Goal: Transaction & Acquisition: Obtain resource

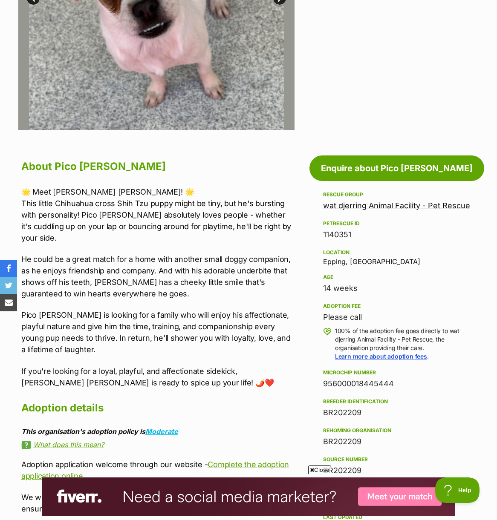
scroll to position [323, 0]
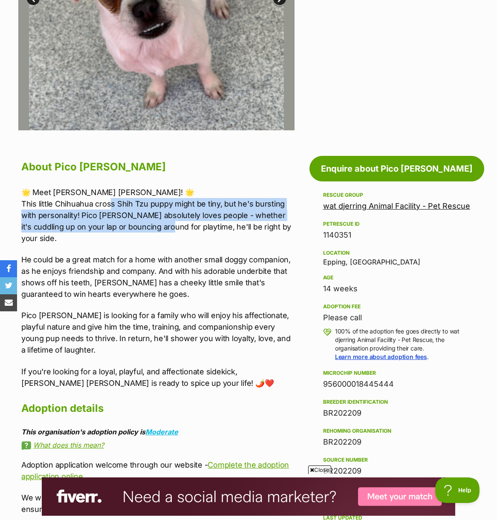
click at [149, 230] on p "🌟 Meet Pico de Gallo! 🌟 This little Chihuahua cross Shih Tzu puppy might be tin…" at bounding box center [158, 216] width 274 height 58
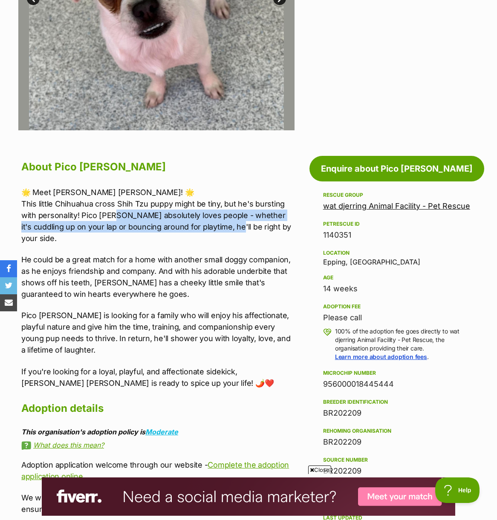
drag, startPoint x: 187, startPoint y: 222, endPoint x: 213, endPoint y: 226, distance: 26.7
click at [213, 226] on p "🌟 Meet Pico de Gallo! 🌟 This little Chihuahua cross Shih Tzu puppy might be tin…" at bounding box center [158, 216] width 274 height 58
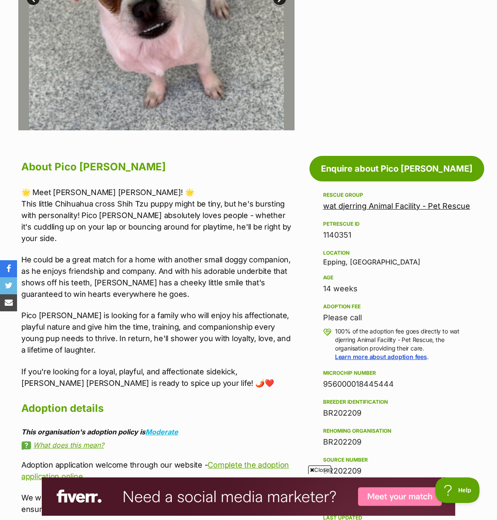
drag, startPoint x: 119, startPoint y: 245, endPoint x: 99, endPoint y: 245, distance: 20.0
click at [119, 254] on p "He could be a great match for a home with another small doggy companion, as he …" at bounding box center [158, 277] width 274 height 46
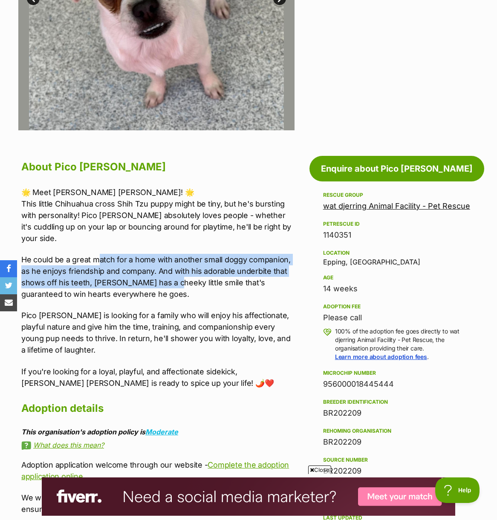
drag, startPoint x: 99, startPoint y: 245, endPoint x: 164, endPoint y: 268, distance: 69.4
click at [164, 268] on p "He could be a great match for a home with another small doggy companion, as he …" at bounding box center [158, 277] width 274 height 46
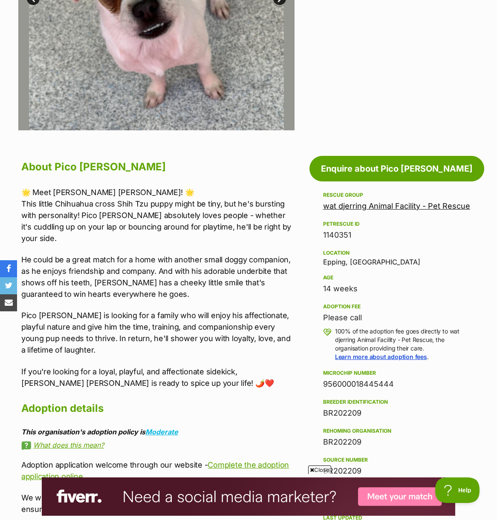
click at [165, 268] on p "He could be a great match for a home with another small doggy companion, as he …" at bounding box center [158, 277] width 274 height 46
click at [145, 268] on p "He could be a great match for a home with another small doggy companion, as he …" at bounding box center [158, 277] width 274 height 46
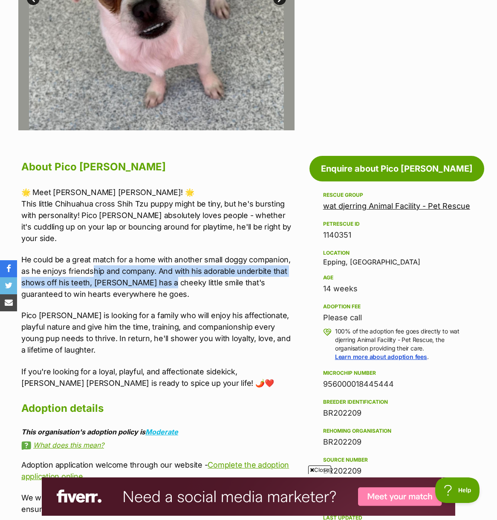
drag, startPoint x: 92, startPoint y: 262, endPoint x: 160, endPoint y: 271, distance: 68.3
click at [160, 271] on p "He could be a great match for a home with another small doggy companion, as he …" at bounding box center [158, 277] width 274 height 46
click at [158, 273] on p "He could be a great match for a home with another small doggy companion, as he …" at bounding box center [158, 277] width 274 height 46
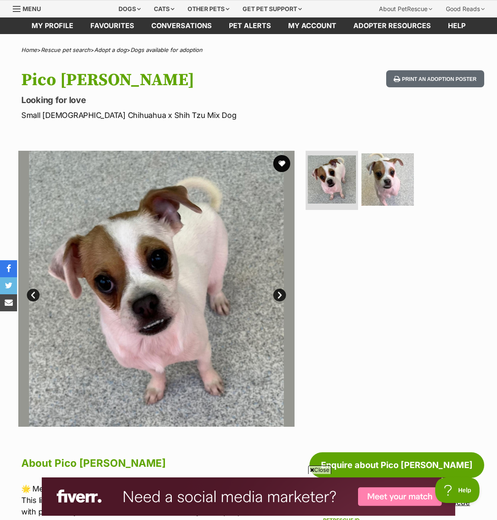
scroll to position [25, 0]
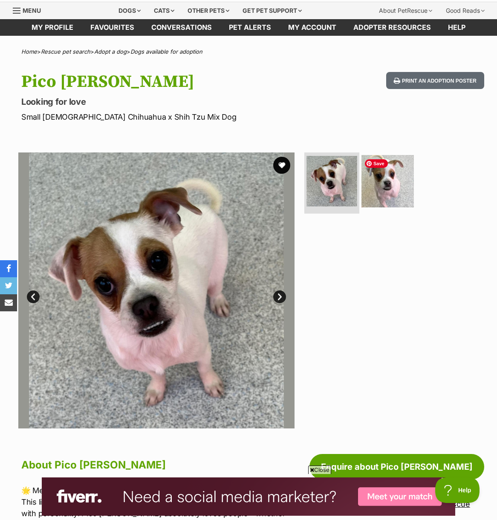
drag, startPoint x: 382, startPoint y: 186, endPoint x: 355, endPoint y: 184, distance: 26.9
click at [382, 186] on img at bounding box center [387, 181] width 52 height 52
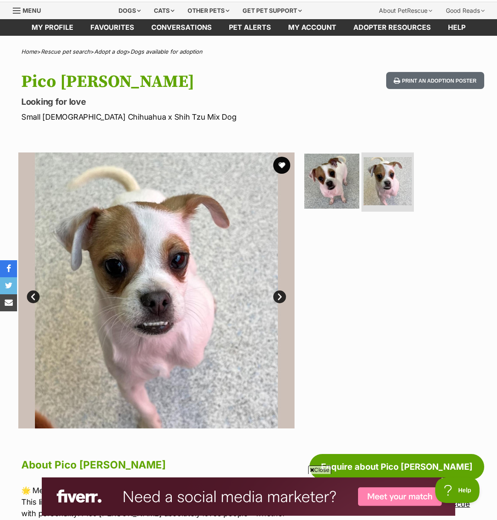
click at [324, 184] on img at bounding box center [331, 180] width 55 height 55
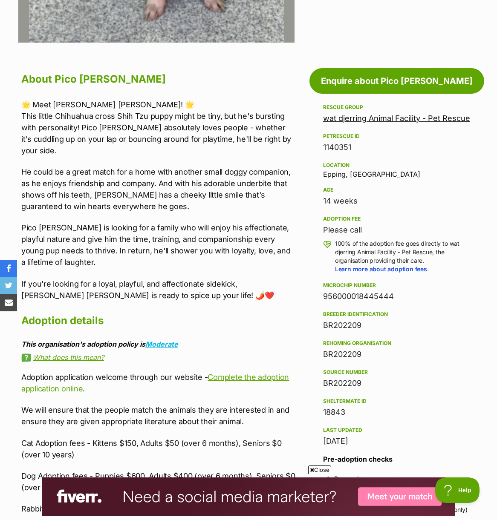
scroll to position [442, 0]
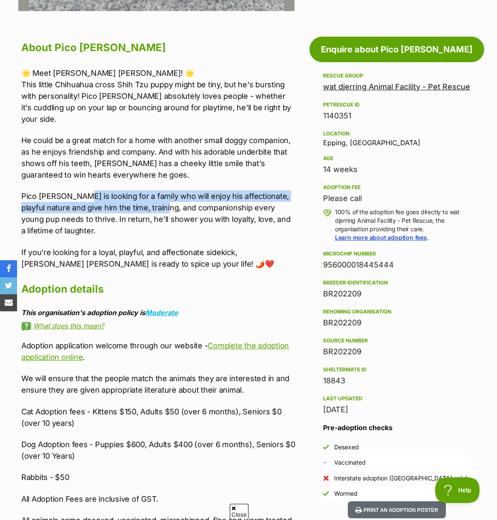
drag, startPoint x: 75, startPoint y: 187, endPoint x: 158, endPoint y: 194, distance: 83.3
click at [158, 194] on p "Pico [PERSON_NAME] is looking for a family who will enjoy his affectionate, pla…" at bounding box center [158, 213] width 274 height 46
drag, startPoint x: 144, startPoint y: 194, endPoint x: 204, endPoint y: 202, distance: 60.6
click at [204, 202] on p "Pico [PERSON_NAME] is looking for a family who will enjoy his affectionate, pla…" at bounding box center [158, 213] width 274 height 46
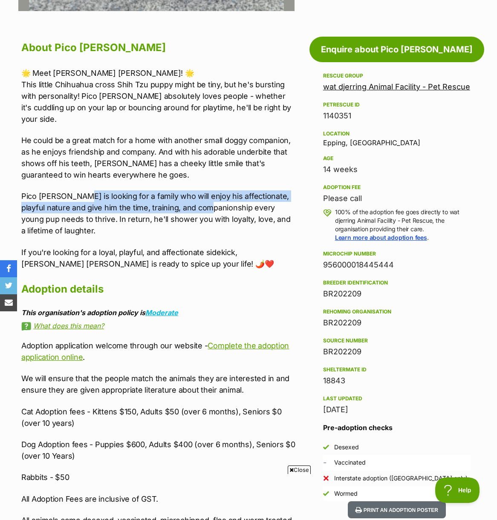
click at [204, 202] on p "Pico de Gallo is looking for a family who will enjoy his affectionate, playful …" at bounding box center [158, 213] width 274 height 46
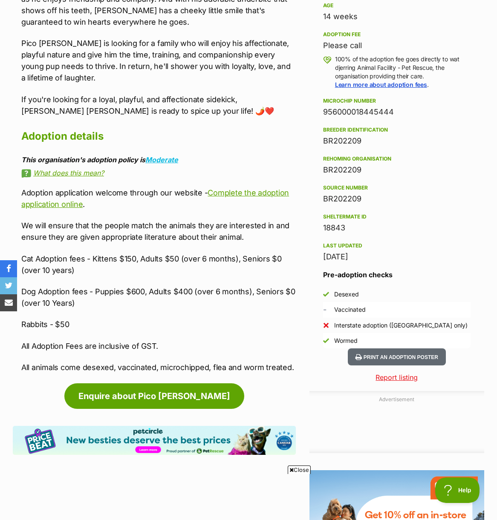
scroll to position [0, 0]
click at [141, 286] on p "Dog Adoption fees - Puppies $600, Adults $400 (over 6 months), Seniors $0 (over…" at bounding box center [158, 297] width 274 height 23
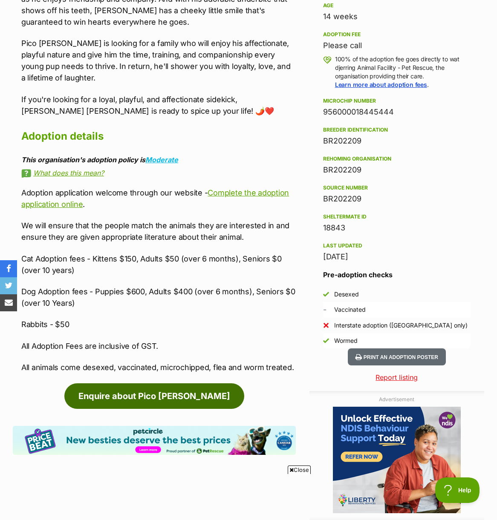
click at [191, 383] on link "Enquire about Pico De Gallo" at bounding box center [154, 396] width 180 height 26
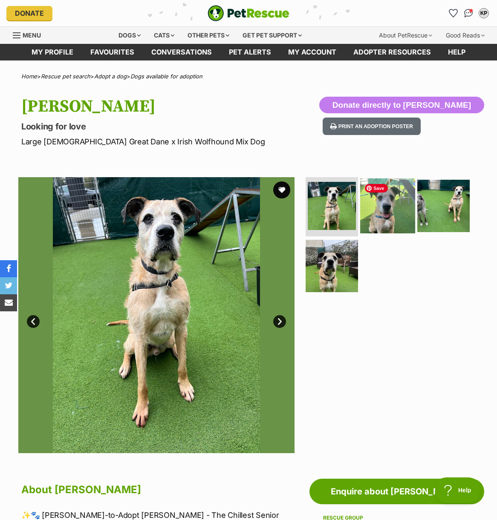
click at [389, 210] on img at bounding box center [387, 205] width 55 height 55
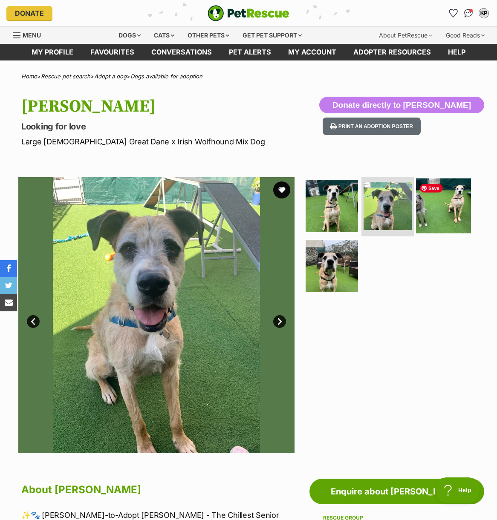
click at [438, 207] on img at bounding box center [443, 205] width 55 height 55
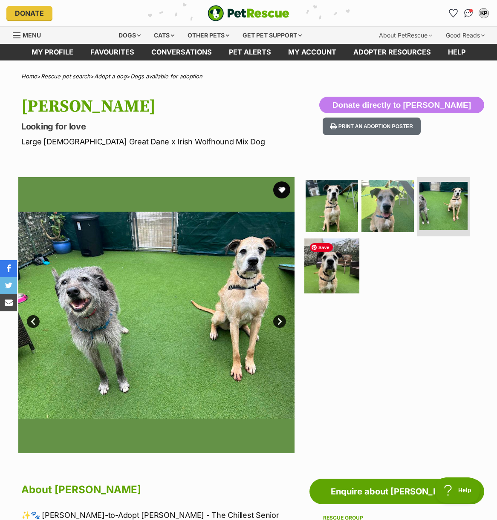
click at [340, 263] on img at bounding box center [331, 266] width 55 height 55
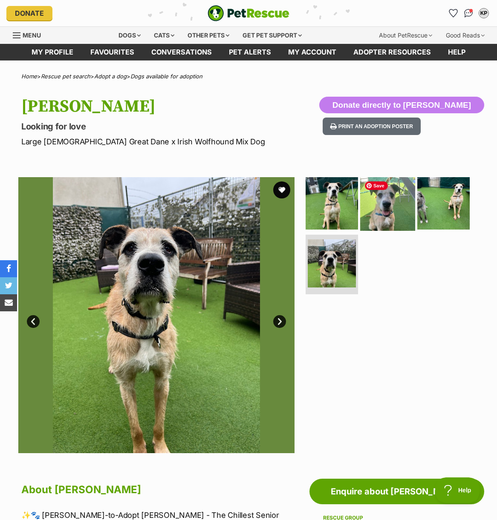
click at [387, 214] on img at bounding box center [387, 203] width 55 height 55
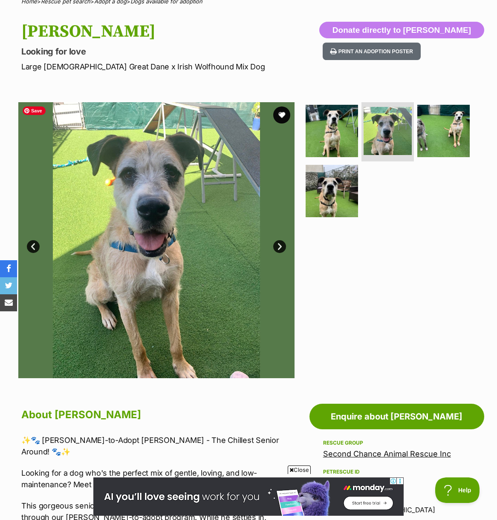
scroll to position [258, 0]
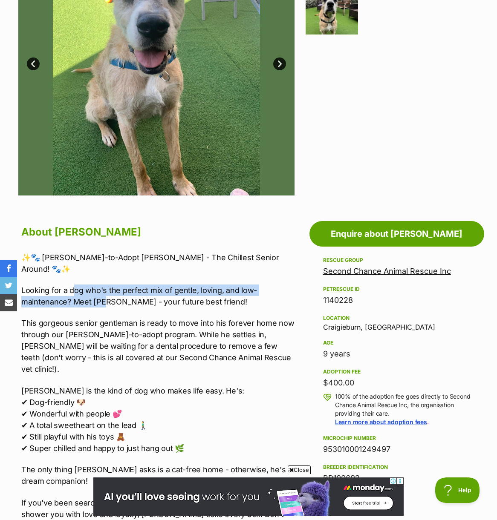
drag, startPoint x: 73, startPoint y: 280, endPoint x: 104, endPoint y: 292, distance: 32.4
click at [104, 292] on p "Looking for a dog who's the perfect mix of gentle, loving, and low-maintenance?…" at bounding box center [158, 296] width 274 height 23
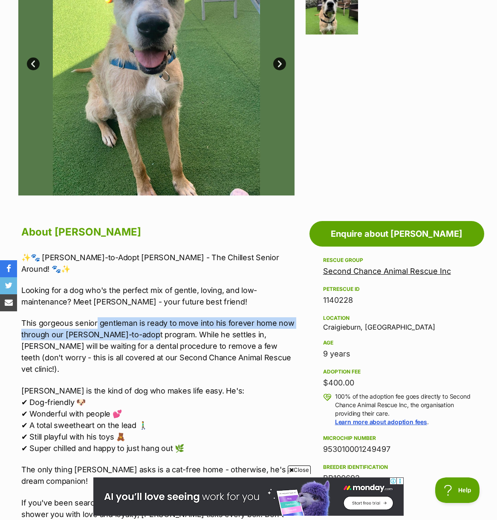
drag, startPoint x: 102, startPoint y: 323, endPoint x: 141, endPoint y: 328, distance: 39.4
click at [141, 328] on p "This gorgeous senior gentleman is ready to move into his forever home now throu…" at bounding box center [158, 346] width 274 height 58
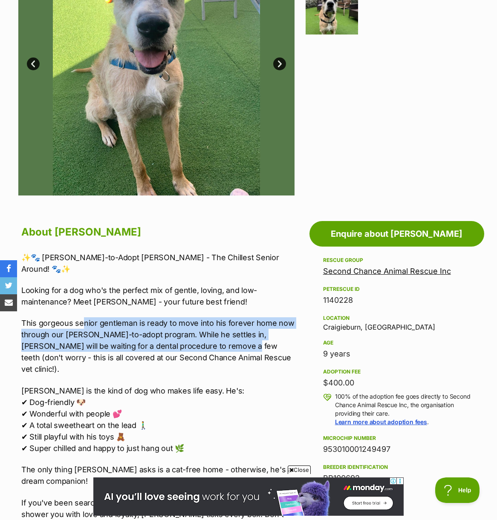
drag, startPoint x: 82, startPoint y: 308, endPoint x: 197, endPoint y: 334, distance: 118.2
click at [197, 334] on p "This gorgeous senior gentleman is ready to move into his forever home now throu…" at bounding box center [158, 346] width 274 height 58
drag, startPoint x: 197, startPoint y: 334, endPoint x: 137, endPoint y: 326, distance: 60.5
click at [197, 334] on p "This gorgeous senior gentleman is ready to move into his forever home now throu…" at bounding box center [158, 346] width 274 height 58
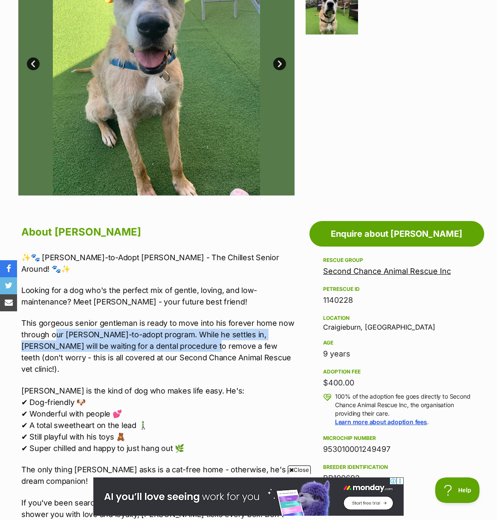
drag, startPoint x: 77, startPoint y: 328, endPoint x: 160, endPoint y: 340, distance: 83.8
click at [160, 340] on p "This gorgeous senior gentleman is ready to move into his forever home now throu…" at bounding box center [158, 346] width 274 height 58
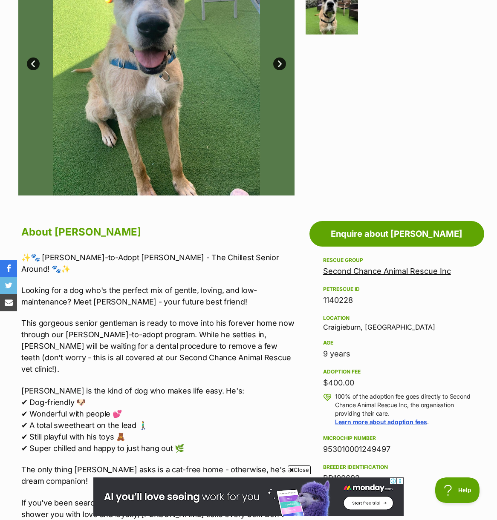
scroll to position [0, 0]
drag, startPoint x: 55, startPoint y: 428, endPoint x: 131, endPoint y: 424, distance: 76.4
click at [128, 423] on p "Ralph is the kind of dog who makes life easy. He's: ✔ Dog-friendly 🐶 ✔ Wonderfu…" at bounding box center [158, 419] width 274 height 69
drag, startPoint x: 138, startPoint y: 427, endPoint x: 92, endPoint y: 415, distance: 48.1
click at [92, 415] on p "Ralph is the kind of dog who makes life easy. He's: ✔ Dog-friendly 🐶 ✔ Wonderfu…" at bounding box center [158, 419] width 274 height 69
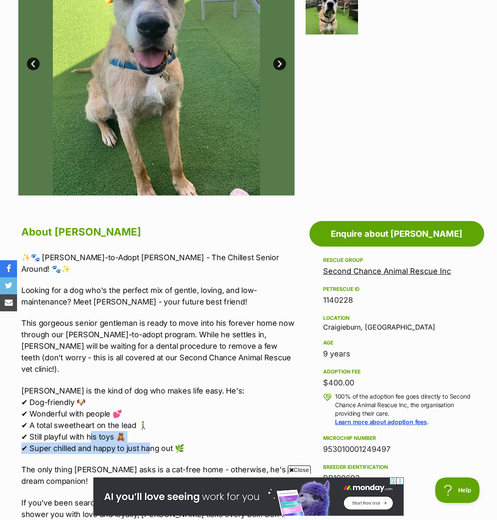
click at [96, 412] on p "Ralph is the kind of dog who makes life easy. He's: ✔ Dog-friendly 🐶 ✔ Wonderfu…" at bounding box center [158, 419] width 274 height 69
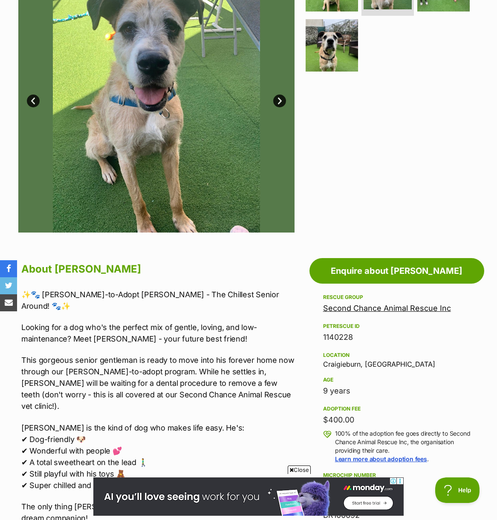
scroll to position [134, 0]
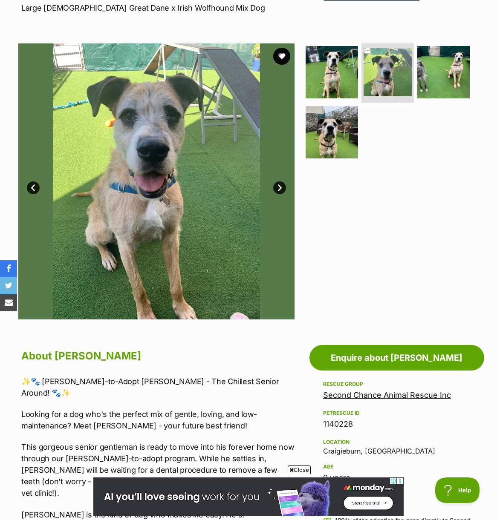
click at [280, 186] on link "Next" at bounding box center [279, 187] width 13 height 13
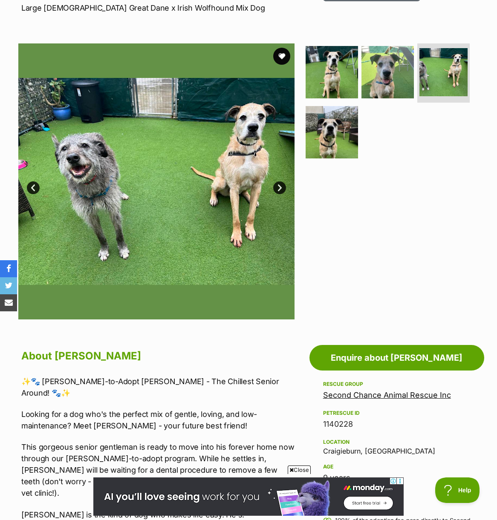
click at [280, 186] on link "Next" at bounding box center [279, 187] width 13 height 13
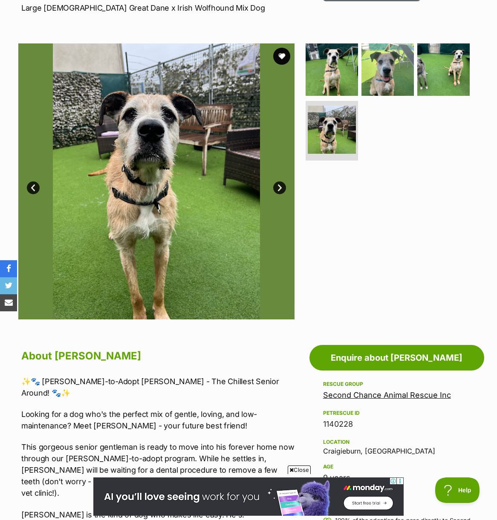
scroll to position [0, 0]
click at [280, 186] on link "Next" at bounding box center [279, 187] width 13 height 13
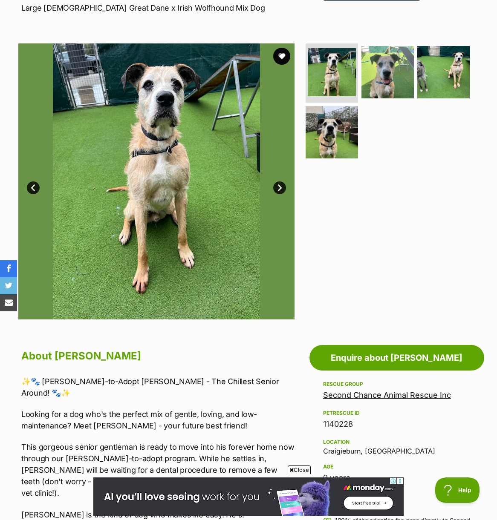
click at [280, 187] on link "Next" at bounding box center [279, 187] width 13 height 13
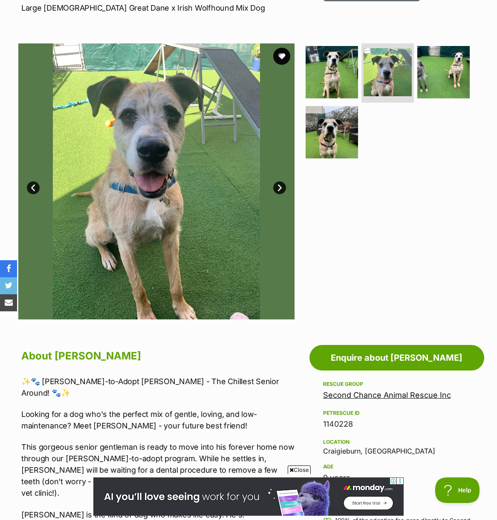
click at [280, 187] on link "Next" at bounding box center [279, 187] width 13 height 13
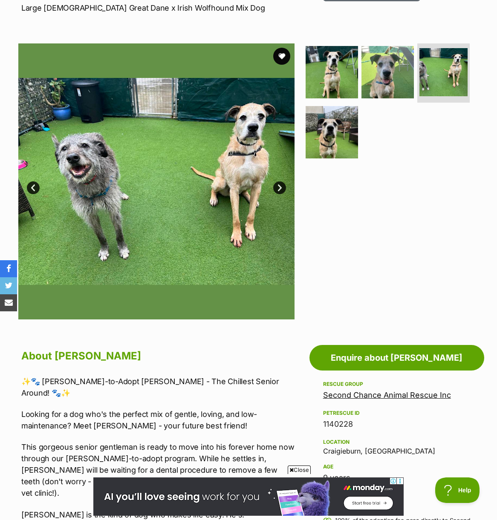
click at [279, 187] on link "Next" at bounding box center [279, 187] width 13 height 13
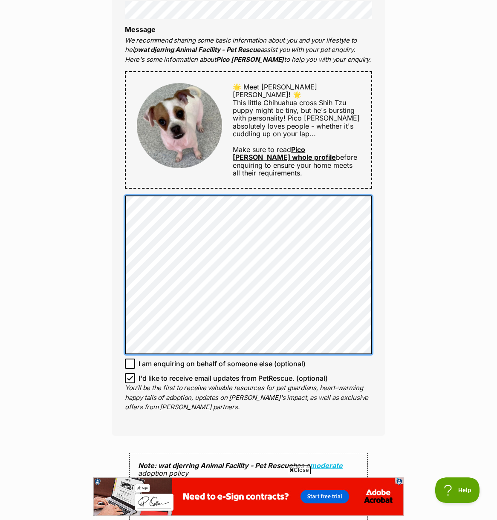
click at [68, 84] on div "Enquire about Pico De Gallo 03 8401 6200 Send an enquiry via the form below or …" at bounding box center [248, 248] width 497 height 1165
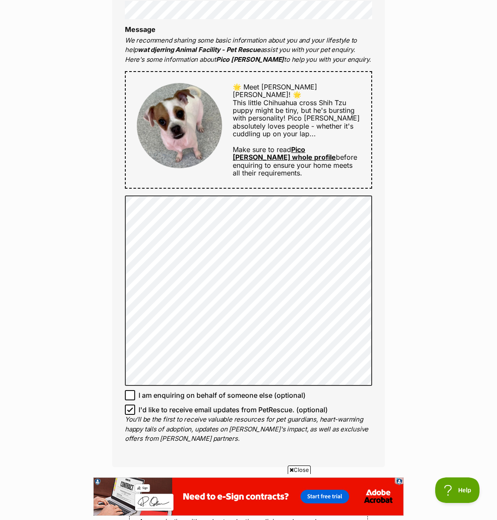
click at [271, 83] on span "🌟 Meet Pico de Gallo! 🌟 This little Chihuahua cross Shih Tzu puppy might be tin…" at bounding box center [296, 110] width 127 height 55
drag, startPoint x: 303, startPoint y: 67, endPoint x: 261, endPoint y: 67, distance: 42.6
click at [261, 83] on span "🌟 Meet Pico de Gallo! 🌟 This little Chihuahua cross Shih Tzu puppy might be tin…" at bounding box center [296, 110] width 127 height 55
copy span "ico de Gallo!"
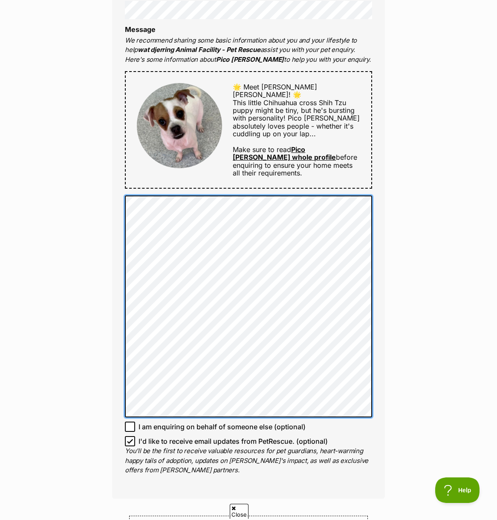
click at [114, 330] on div "Full name Kylie Pax Email We require this to be able to send you communications…" at bounding box center [248, 172] width 273 height 654
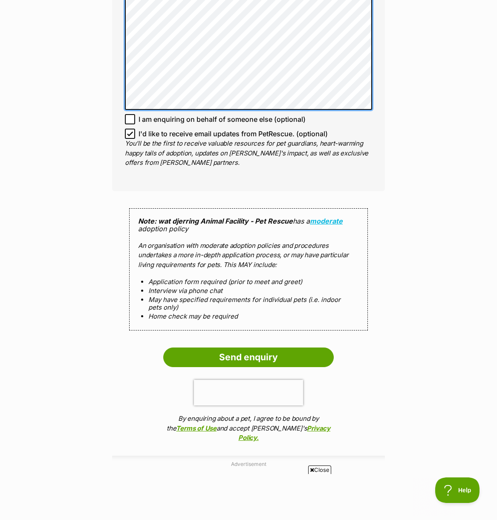
scroll to position [733, 0]
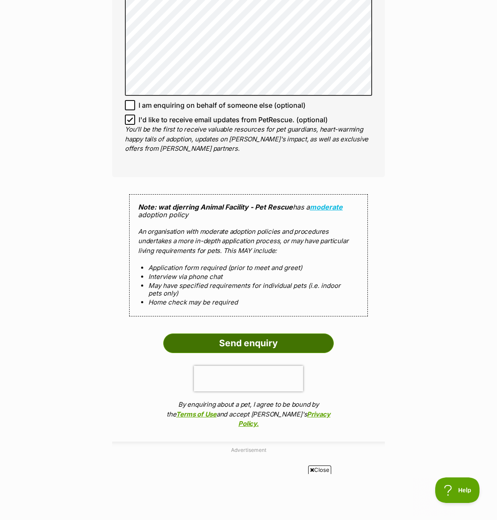
click at [236, 334] on input "Send enquiry" at bounding box center [248, 344] width 170 height 20
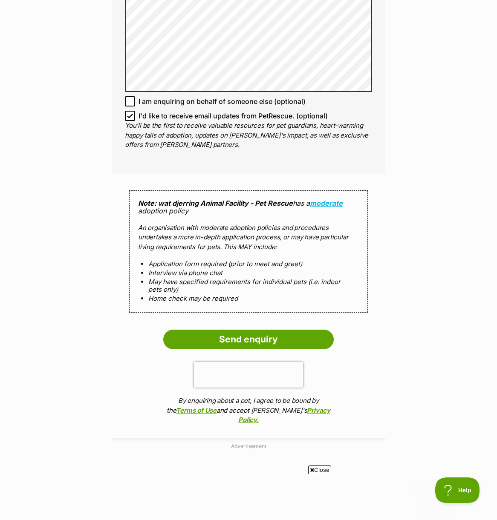
scroll to position [737, 0]
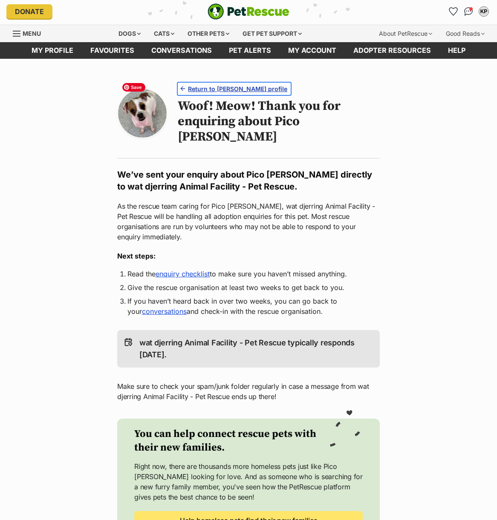
click at [204, 87] on span "Return to Pico De Gallo's profile" at bounding box center [237, 88] width 99 height 9
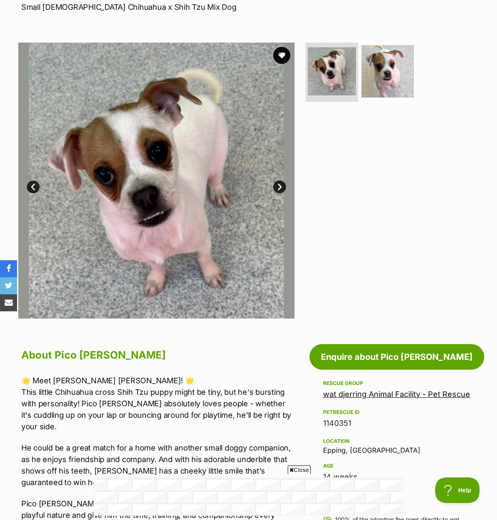
scroll to position [135, 0]
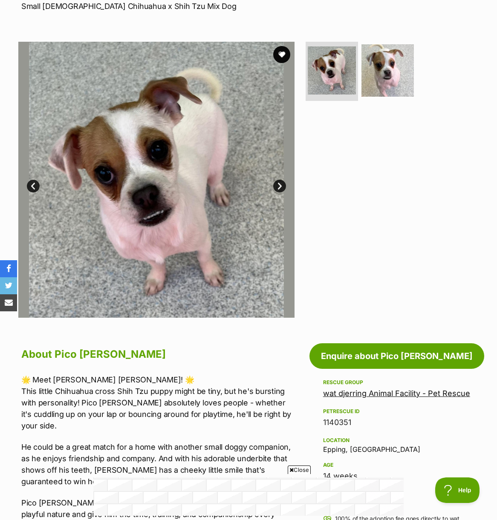
click at [409, 393] on link "wat djerring Animal Facility - Pet Rescue" at bounding box center [396, 393] width 147 height 9
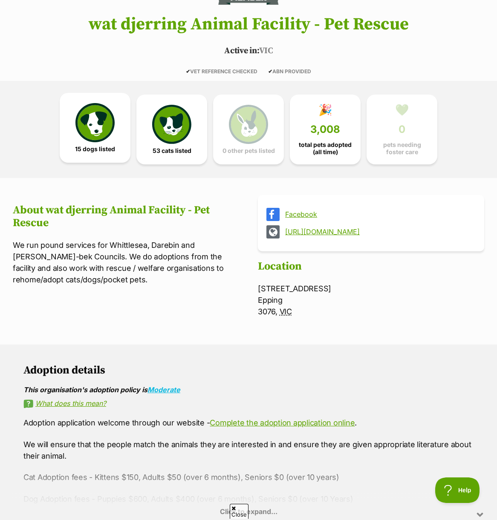
scroll to position [150, 0]
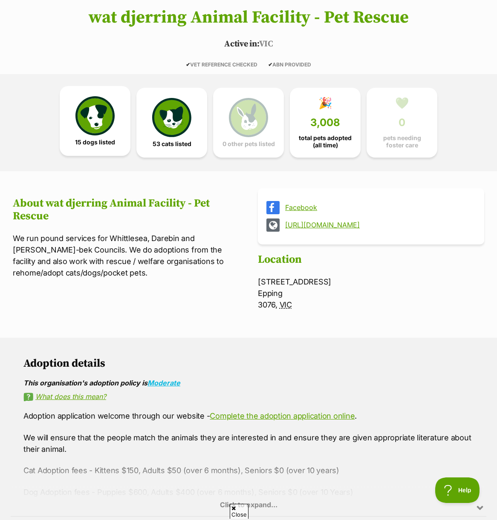
click at [104, 136] on link "15 dogs listed" at bounding box center [95, 121] width 71 height 70
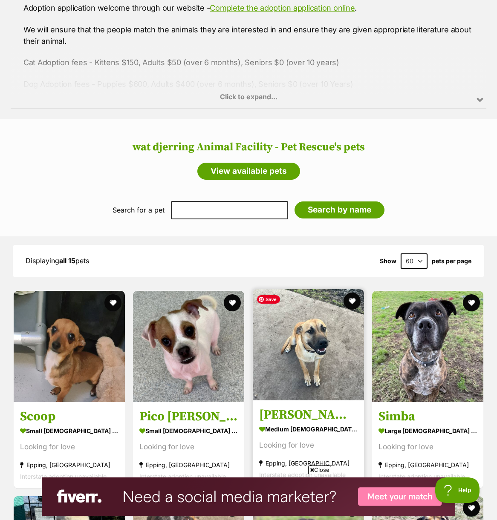
scroll to position [489, 0]
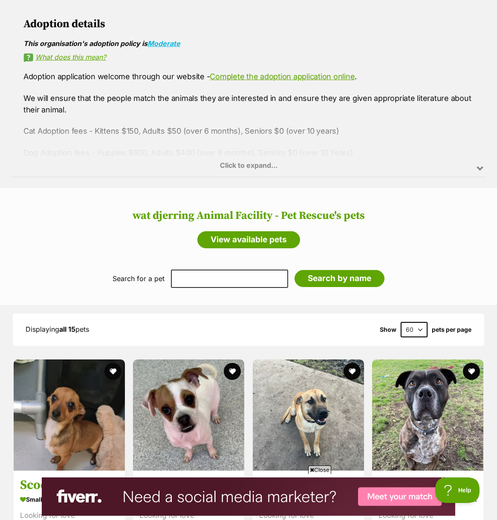
click at [347, 210] on h2 "wat djerring Animal Facility - Pet Rescue's pets" at bounding box center [249, 216] width 480 height 13
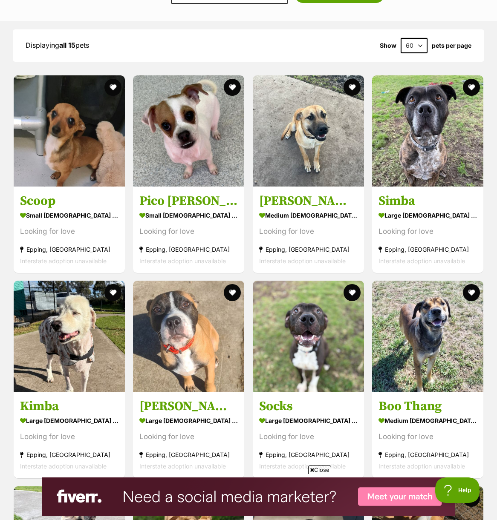
scroll to position [571, 0]
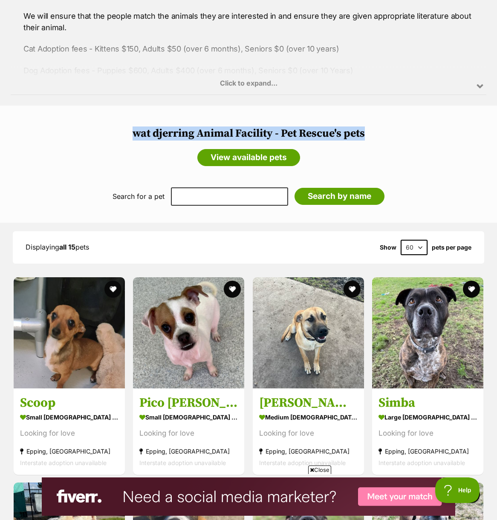
drag, startPoint x: 372, startPoint y: 132, endPoint x: 128, endPoint y: 125, distance: 244.6
click at [128, 125] on header "wat djerring Animal Facility - Pet Rescue's pets View available pets" at bounding box center [249, 138] width 480 height 65
copy h2 "wat djerring Animal Facility - Pet Rescue's pets"
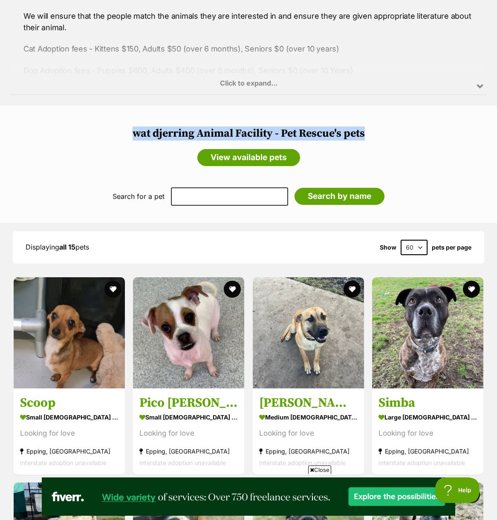
scroll to position [0, 0]
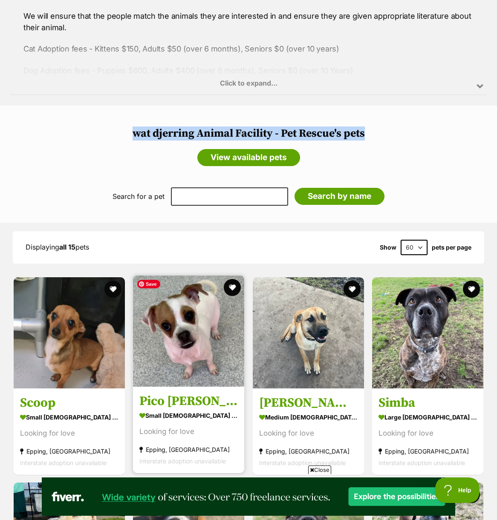
click at [196, 383] on img at bounding box center [188, 331] width 111 height 111
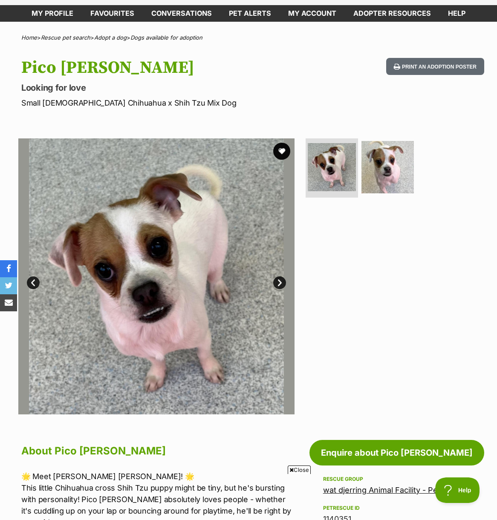
click at [281, 286] on link "Next" at bounding box center [279, 282] width 13 height 13
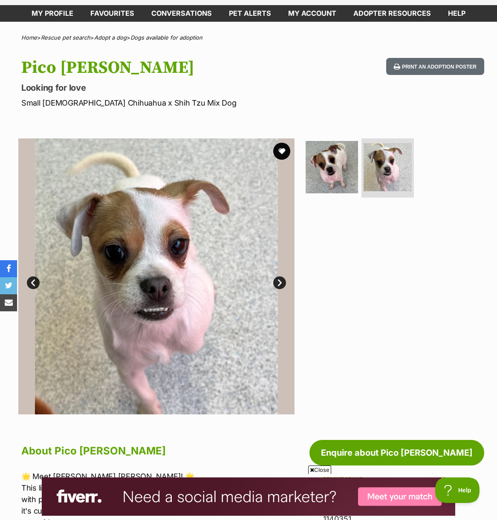
click at [32, 282] on link "Prev" at bounding box center [33, 282] width 13 height 13
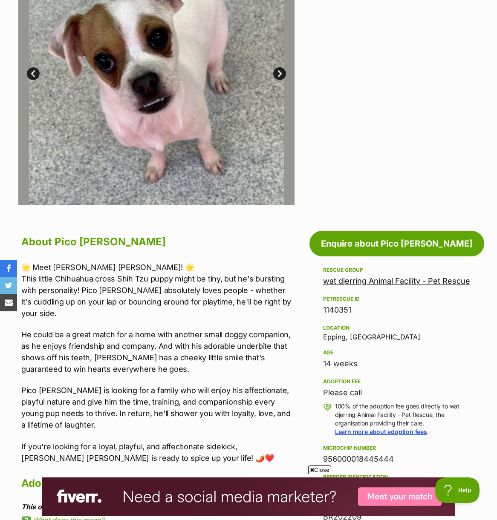
scroll to position [247, 0]
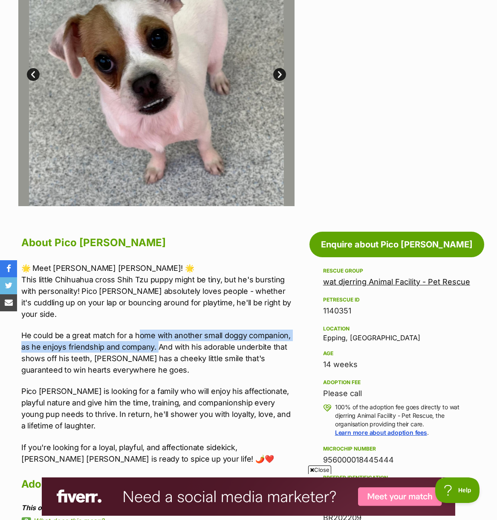
drag, startPoint x: 141, startPoint y: 321, endPoint x: 159, endPoint y: 336, distance: 23.0
click at [159, 336] on p "He could be a great match for a home with another small doggy companion, as he …" at bounding box center [158, 353] width 274 height 46
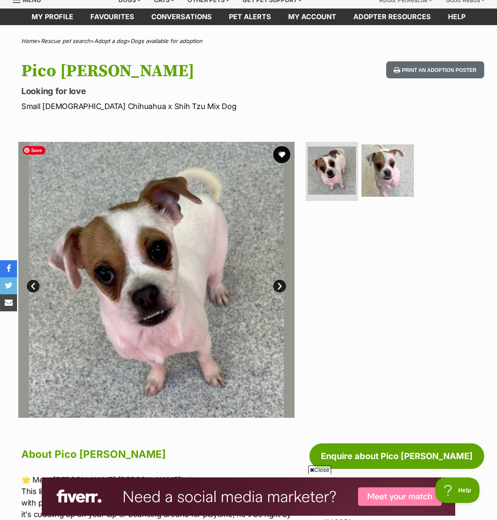
scroll to position [34, 0]
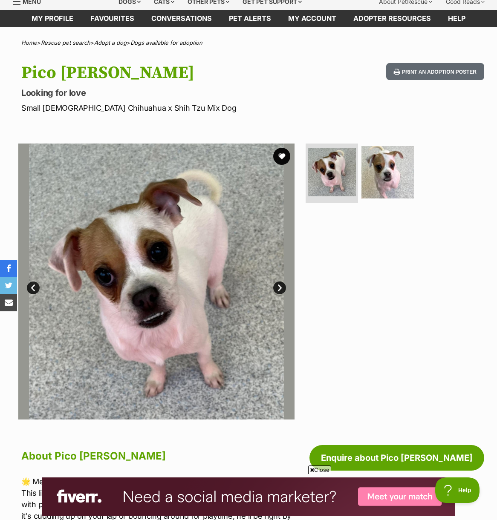
click at [282, 288] on link "Next" at bounding box center [279, 288] width 13 height 13
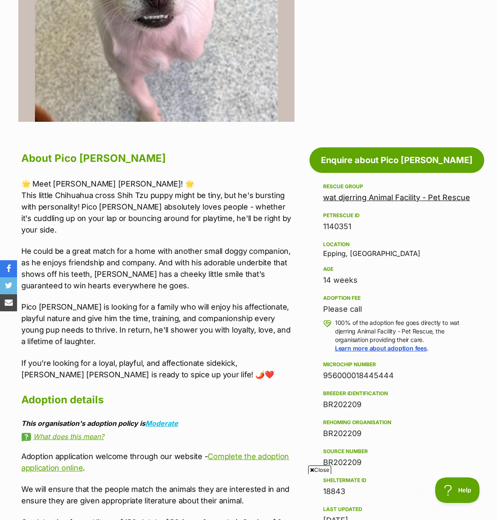
scroll to position [0, 0]
click at [141, 258] on p "He could be a great match for a home with another small doggy companion, as he …" at bounding box center [158, 268] width 274 height 46
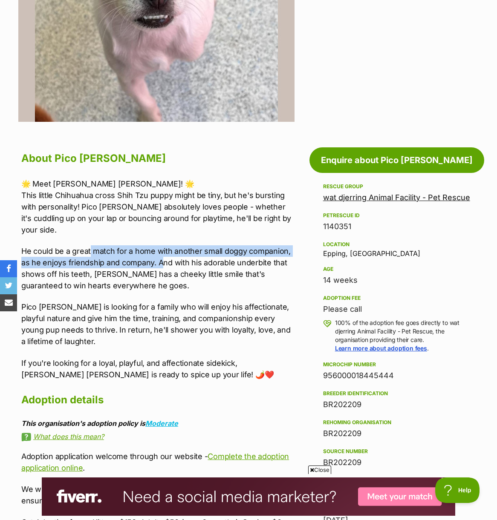
drag, startPoint x: 95, startPoint y: 243, endPoint x: 159, endPoint y: 252, distance: 65.4
click at [159, 252] on p "He could be a great match for a home with another small doggy companion, as he …" at bounding box center [158, 268] width 274 height 46
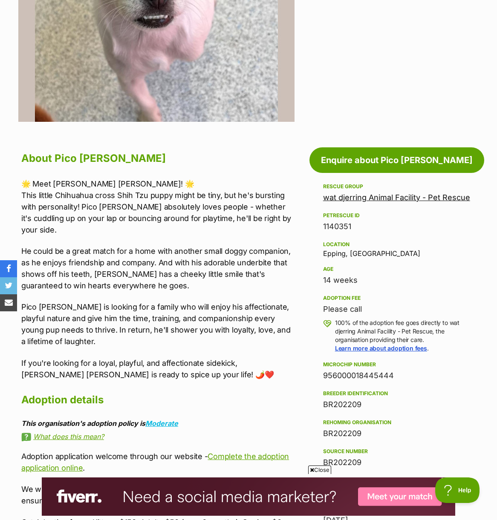
click at [159, 252] on p "He could be a great match for a home with another small doggy companion, as he …" at bounding box center [158, 268] width 274 height 46
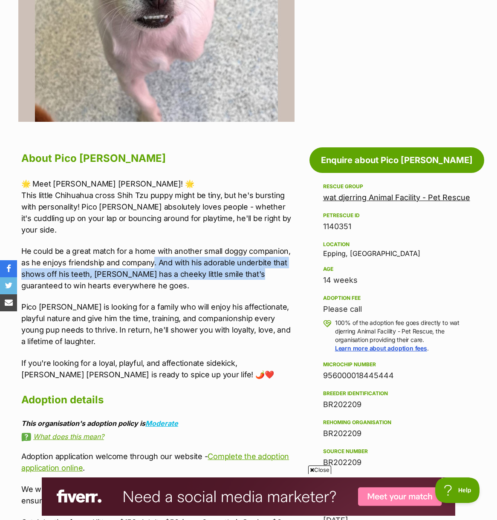
drag, startPoint x: 158, startPoint y: 253, endPoint x: 249, endPoint y: 257, distance: 91.2
click at [249, 257] on p "He could be a great match for a home with another small doggy companion, as he …" at bounding box center [158, 268] width 274 height 46
drag, startPoint x: 249, startPoint y: 257, endPoint x: 65, endPoint y: 266, distance: 184.7
click at [249, 257] on p "He could be a great match for a home with another small doggy companion, as he …" at bounding box center [158, 268] width 274 height 46
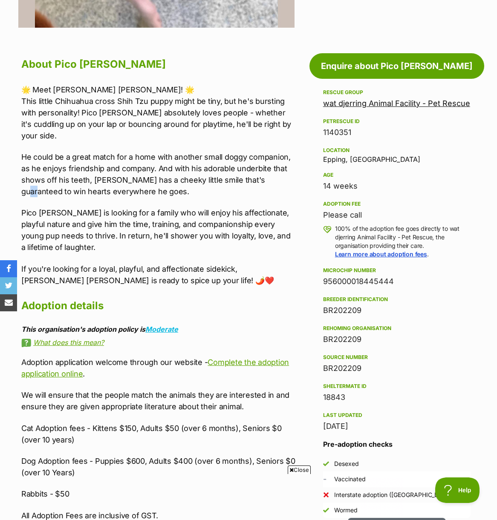
scroll to position [427, 0]
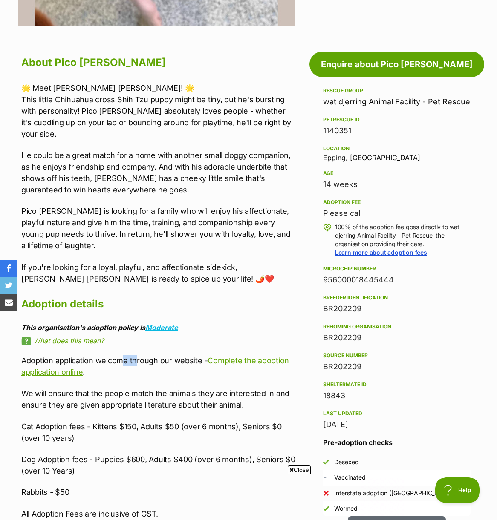
drag, startPoint x: 122, startPoint y: 350, endPoint x: 136, endPoint y: 351, distance: 13.7
click at [136, 355] on p "Adoption application welcome through our website - Complete the adoption applic…" at bounding box center [158, 366] width 274 height 23
drag, startPoint x: 136, startPoint y: 351, endPoint x: 227, endPoint y: 358, distance: 91.8
click at [137, 355] on p "Adoption application welcome through our website - Complete the adoption applic…" at bounding box center [158, 366] width 274 height 23
click at [272, 356] on link "Complete the adoption application online" at bounding box center [155, 366] width 268 height 20
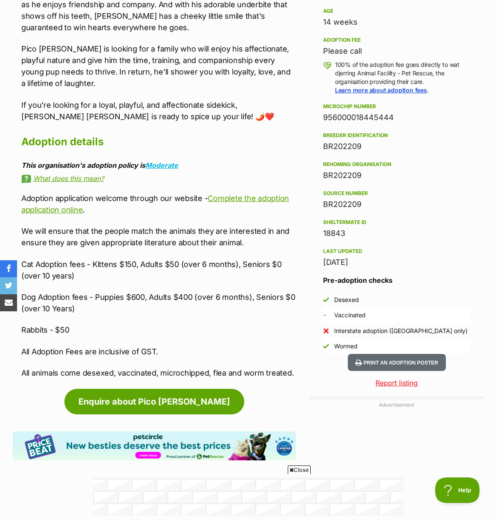
scroll to position [573, 0]
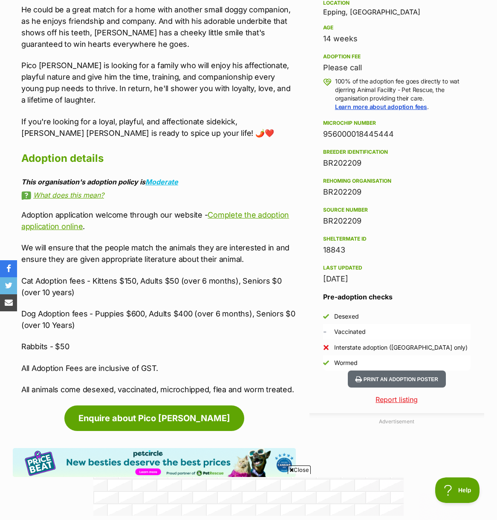
click at [227, 242] on p "We will ensure that the people match the animals they are interested in and ens…" at bounding box center [158, 253] width 274 height 23
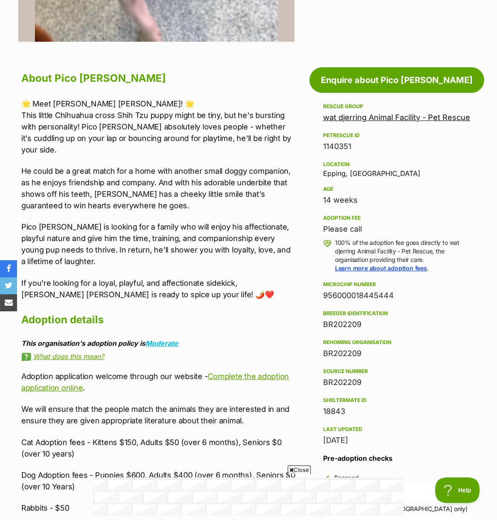
scroll to position [0, 0]
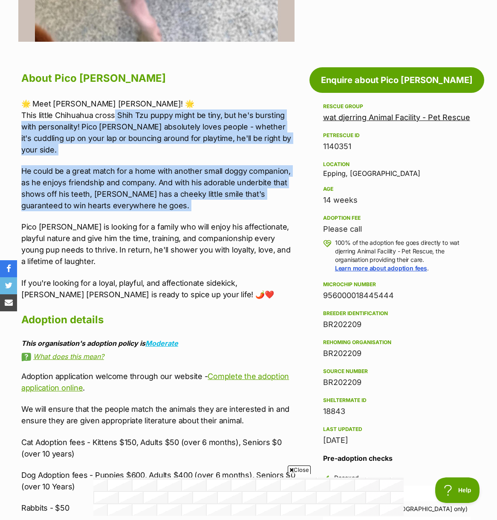
drag, startPoint x: 113, startPoint y: 115, endPoint x: 162, endPoint y: 210, distance: 106.1
click at [162, 210] on div "🌟 Meet Pico de Gallo! 🌟 This little Chihuahua cross Shih Tzu puppy might be tin…" at bounding box center [158, 199] width 274 height 202
click at [173, 189] on p "He could be a great match for a home with another small doggy companion, as he …" at bounding box center [158, 188] width 274 height 46
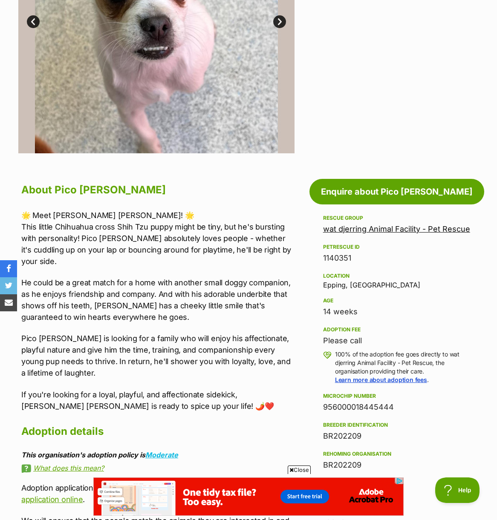
click at [149, 449] on div "About Pico De Gallo 🌟 Meet Pico de Gallo! 🌟 This little Chihuahua cross Shih Tz…" at bounding box center [158, 425] width 274 height 488
click at [162, 451] on link "Moderate" at bounding box center [161, 455] width 33 height 9
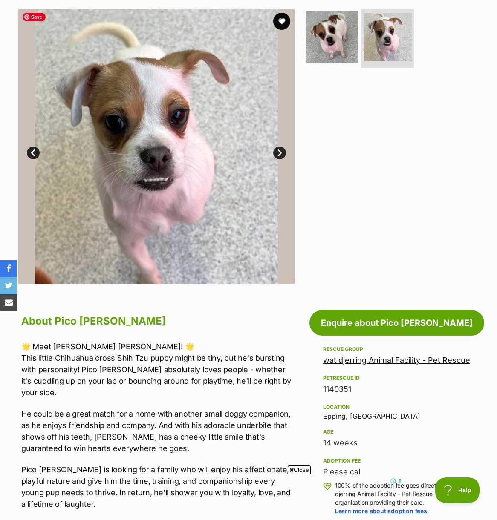
scroll to position [146, 0]
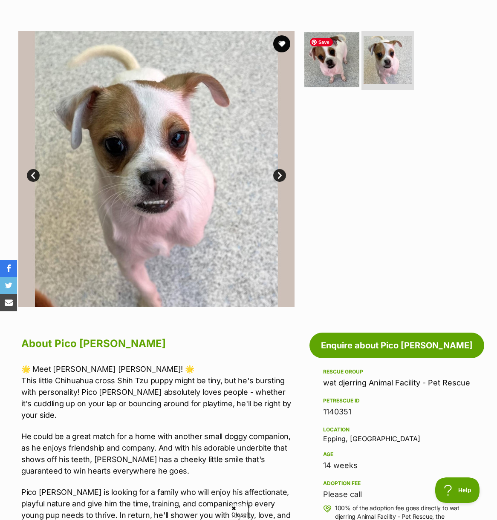
click at [340, 66] on img at bounding box center [331, 59] width 55 height 55
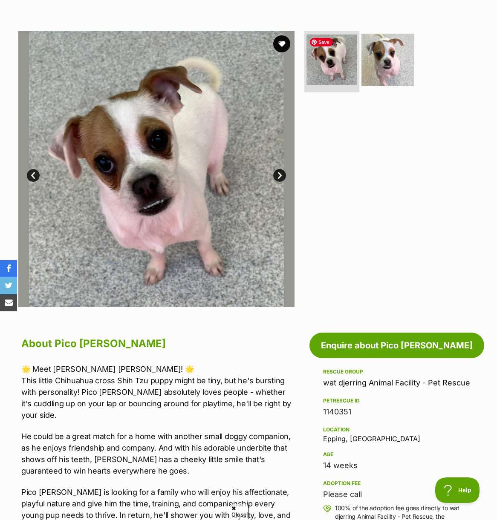
scroll to position [0, 0]
click at [374, 66] on img at bounding box center [387, 59] width 55 height 55
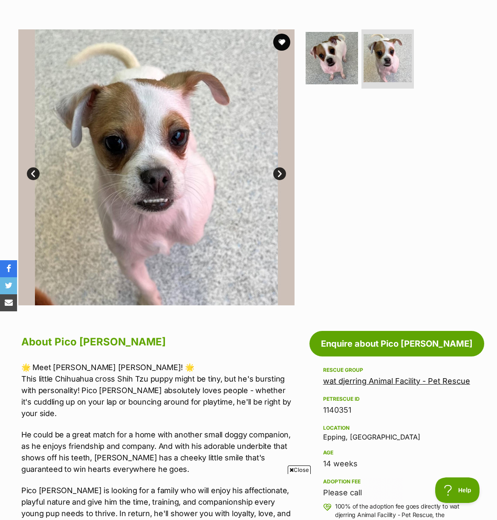
click at [279, 175] on link "Next" at bounding box center [279, 173] width 13 height 13
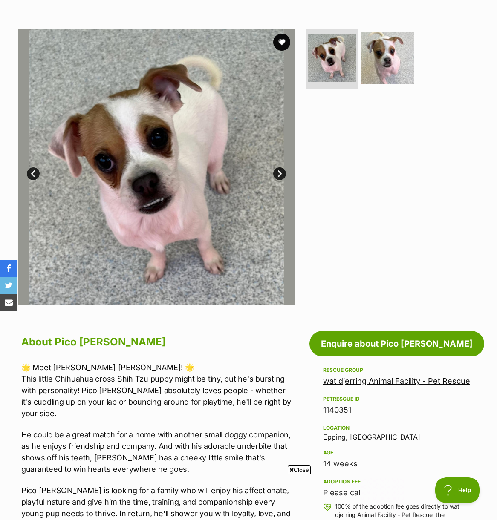
click at [111, 416] on div "🌟 Meet Pico de Gallo! 🌟 This little Chihuahua cross Shih Tzu puppy might be tin…" at bounding box center [158, 463] width 274 height 202
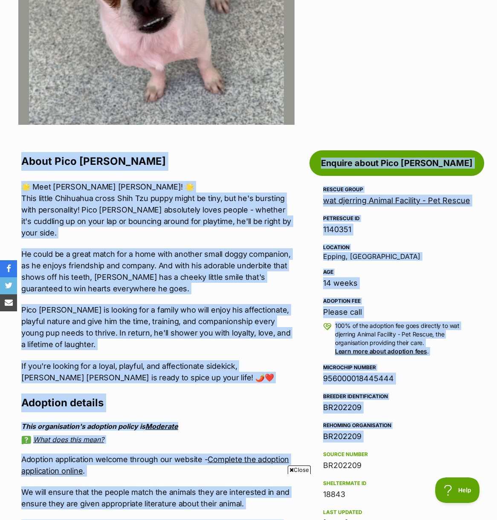
drag, startPoint x: 20, startPoint y: 159, endPoint x: 399, endPoint y: 450, distance: 478.3
copy div "About Pico De Gallo 🌟 Meet Pico de Gallo! 🌟 This little Chihuahua cross Shih Tz…"
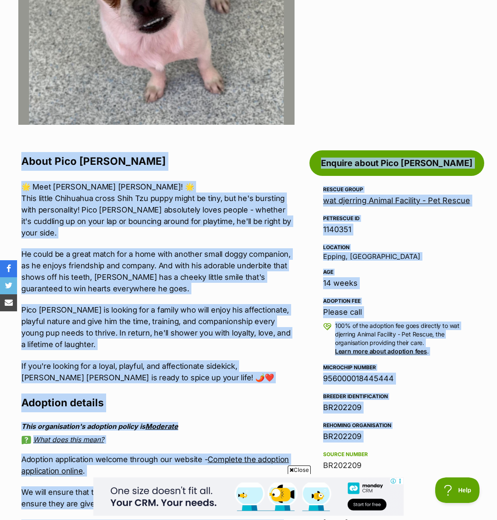
click at [219, 157] on h2 "About Pico De Gallo" at bounding box center [158, 161] width 274 height 19
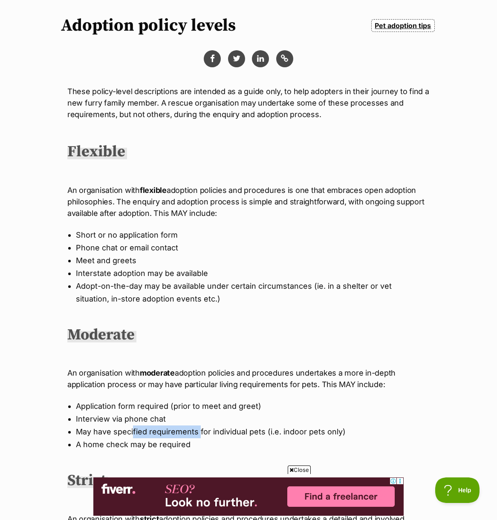
drag, startPoint x: 133, startPoint y: 434, endPoint x: 199, endPoint y: 431, distance: 65.2
click at [199, 431] on li "May have specified requirements for individual pets (i.e. indoor pets only)" at bounding box center [248, 432] width 345 height 13
click at [202, 431] on li "May have specified requirements for individual pets (i.e. indoor pets only)" at bounding box center [248, 432] width 345 height 13
drag, startPoint x: 118, startPoint y: 428, endPoint x: 136, endPoint y: 435, distance: 19.5
click at [136, 435] on li "May have specified requirements for individual pets (i.e. indoor pets only)" at bounding box center [248, 432] width 345 height 13
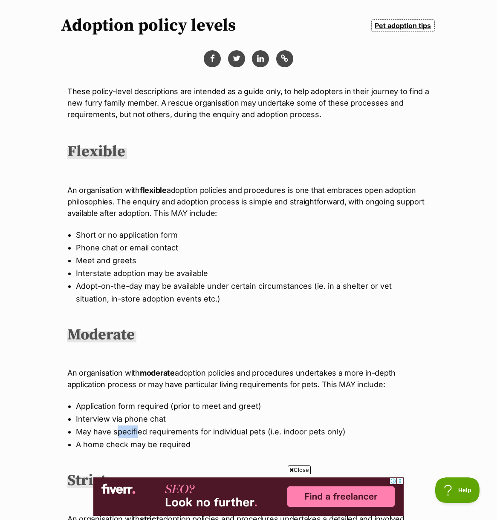
click at [136, 435] on li "May have specified requirements for individual pets (i.e. indoor pets only)" at bounding box center [248, 432] width 345 height 13
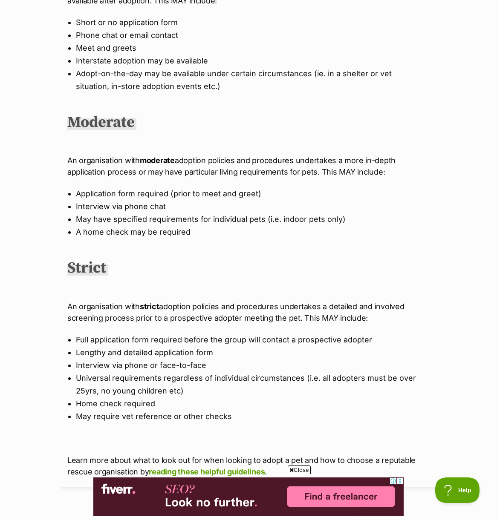
scroll to position [337, 0]
